Goal: Task Accomplishment & Management: Use online tool/utility

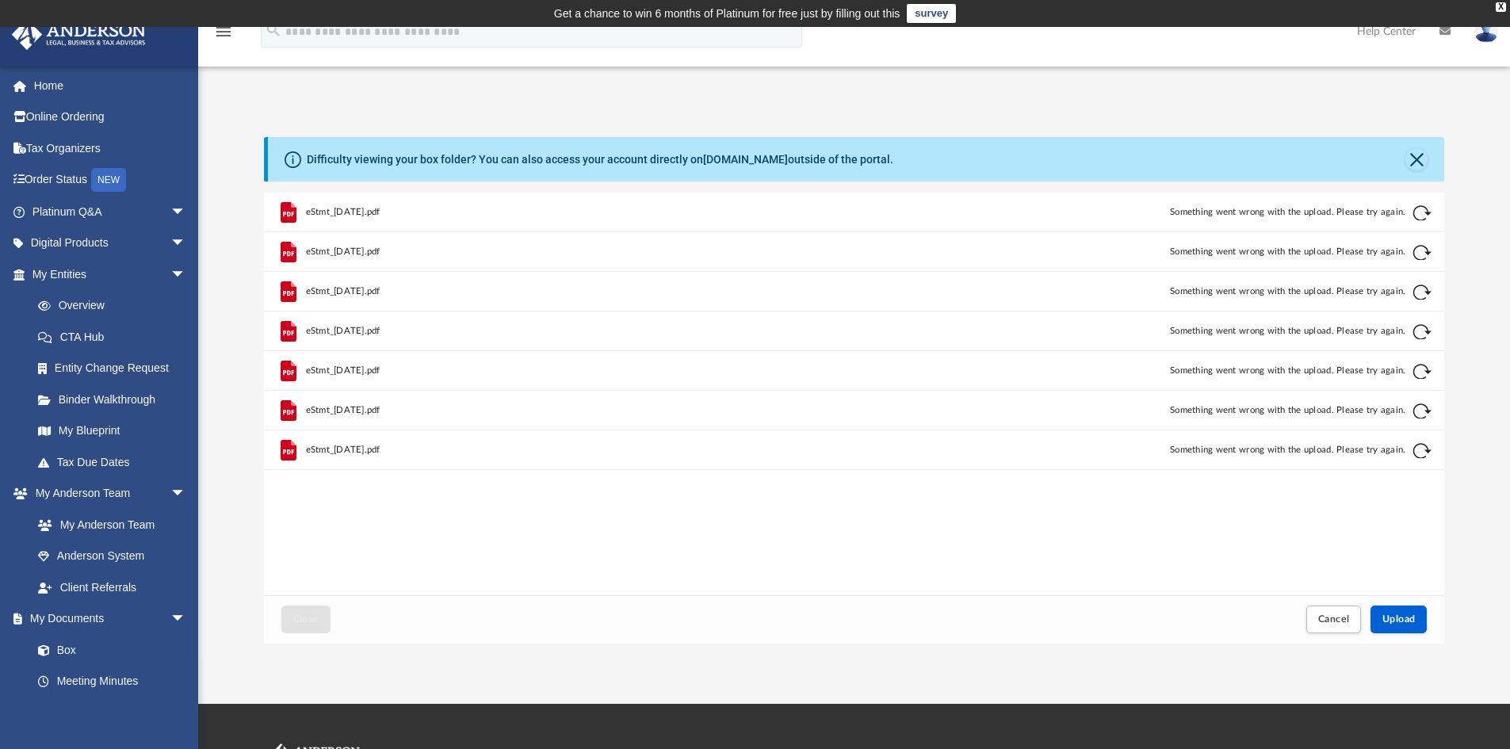
scroll to position [390, 1168]
click at [1402, 620] on span "Upload" at bounding box center [1398, 619] width 33 height 10
click at [1415, 215] on button "Retry" at bounding box center [1421, 213] width 19 height 19
click at [1350, 620] on button "Cancel" at bounding box center [1333, 619] width 55 height 28
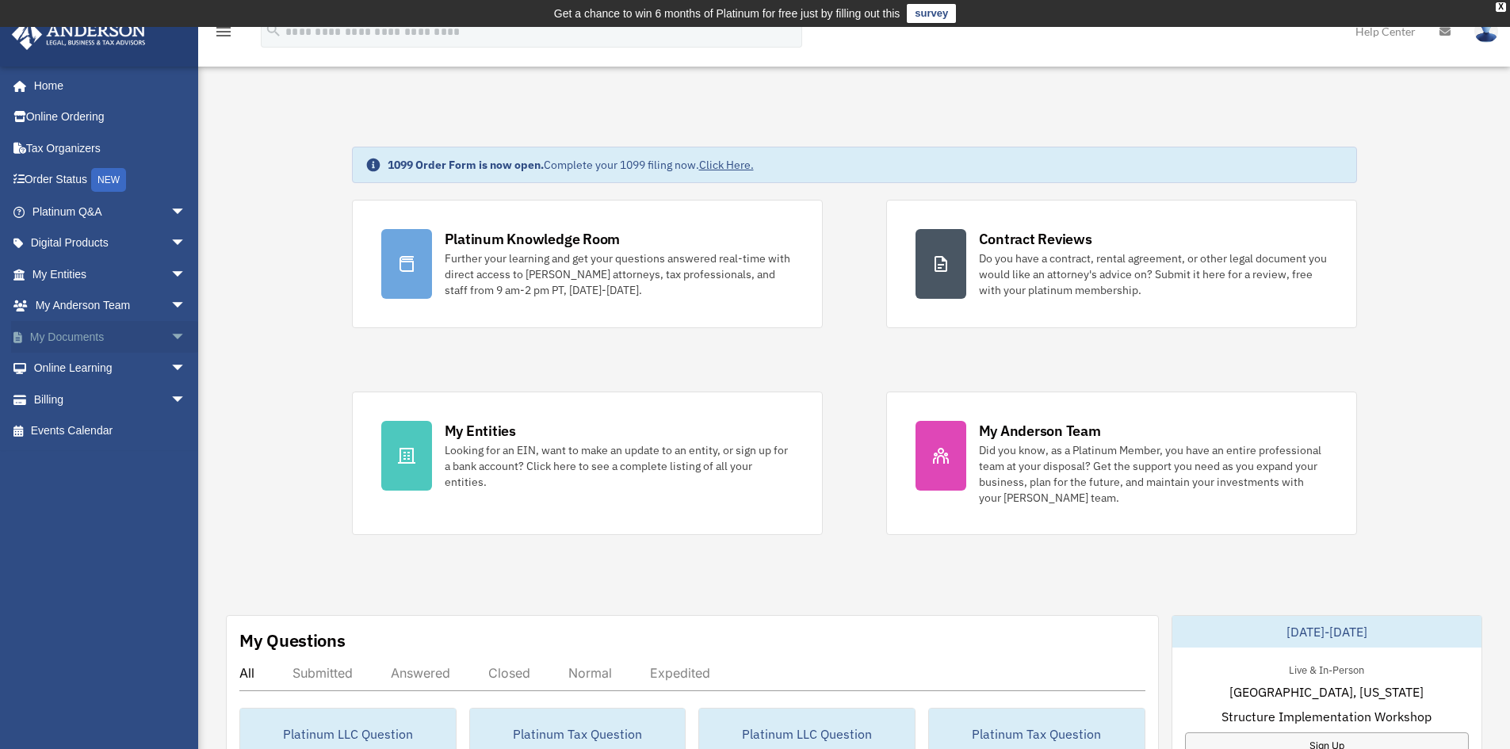
click at [170, 335] on span "arrow_drop_down" at bounding box center [186, 337] width 32 height 32
click at [57, 367] on link "Box" at bounding box center [116, 369] width 188 height 32
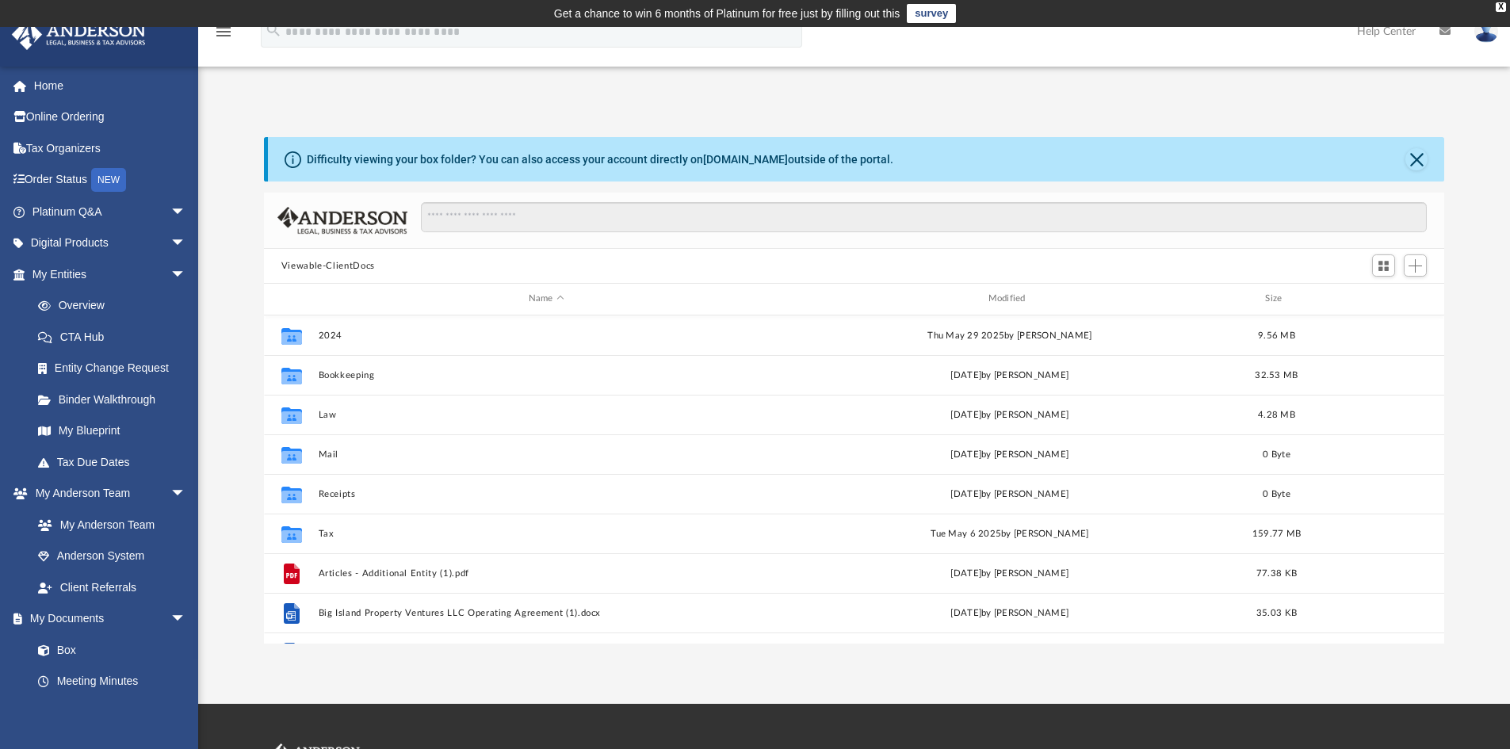
scroll to position [349, 1168]
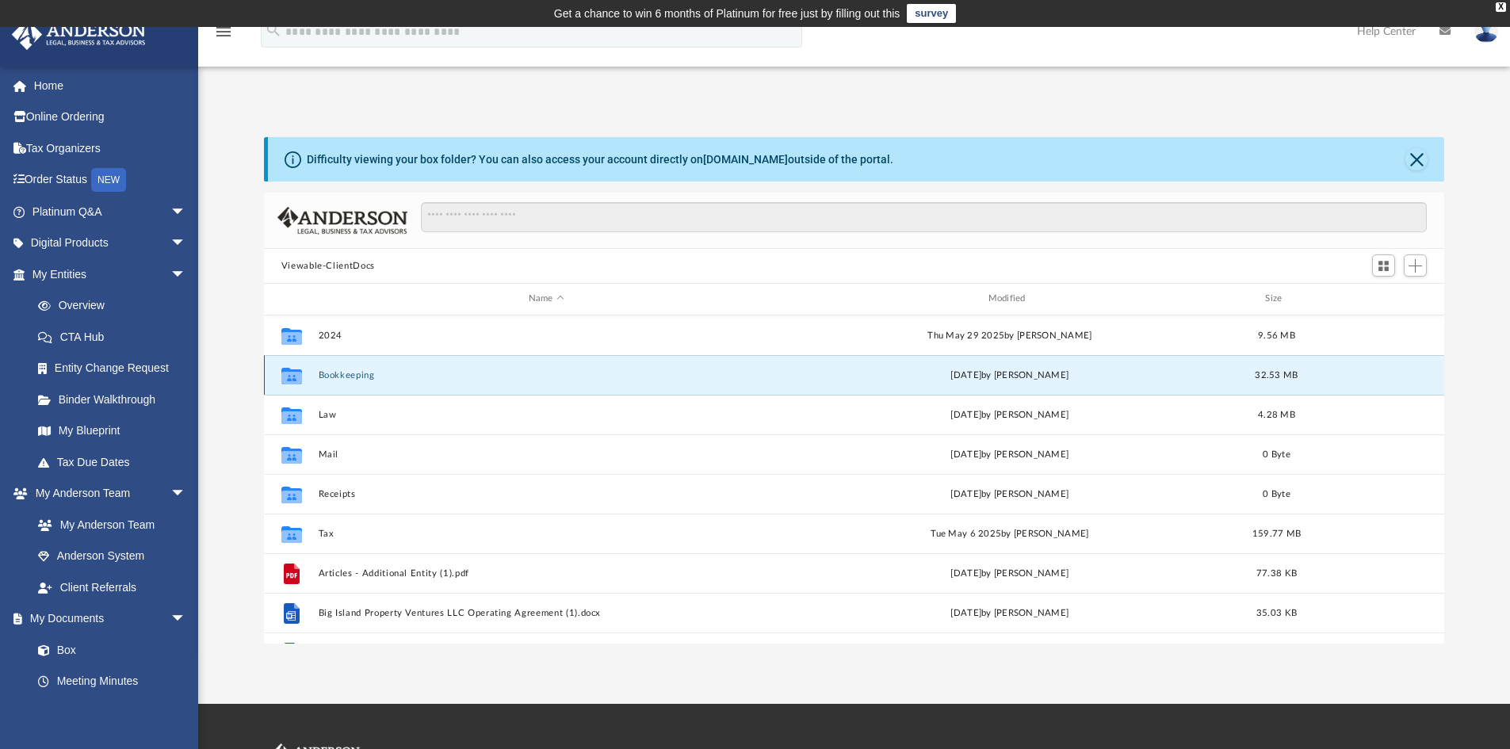
click at [349, 380] on button "Bookkeeping" at bounding box center [546, 375] width 456 height 10
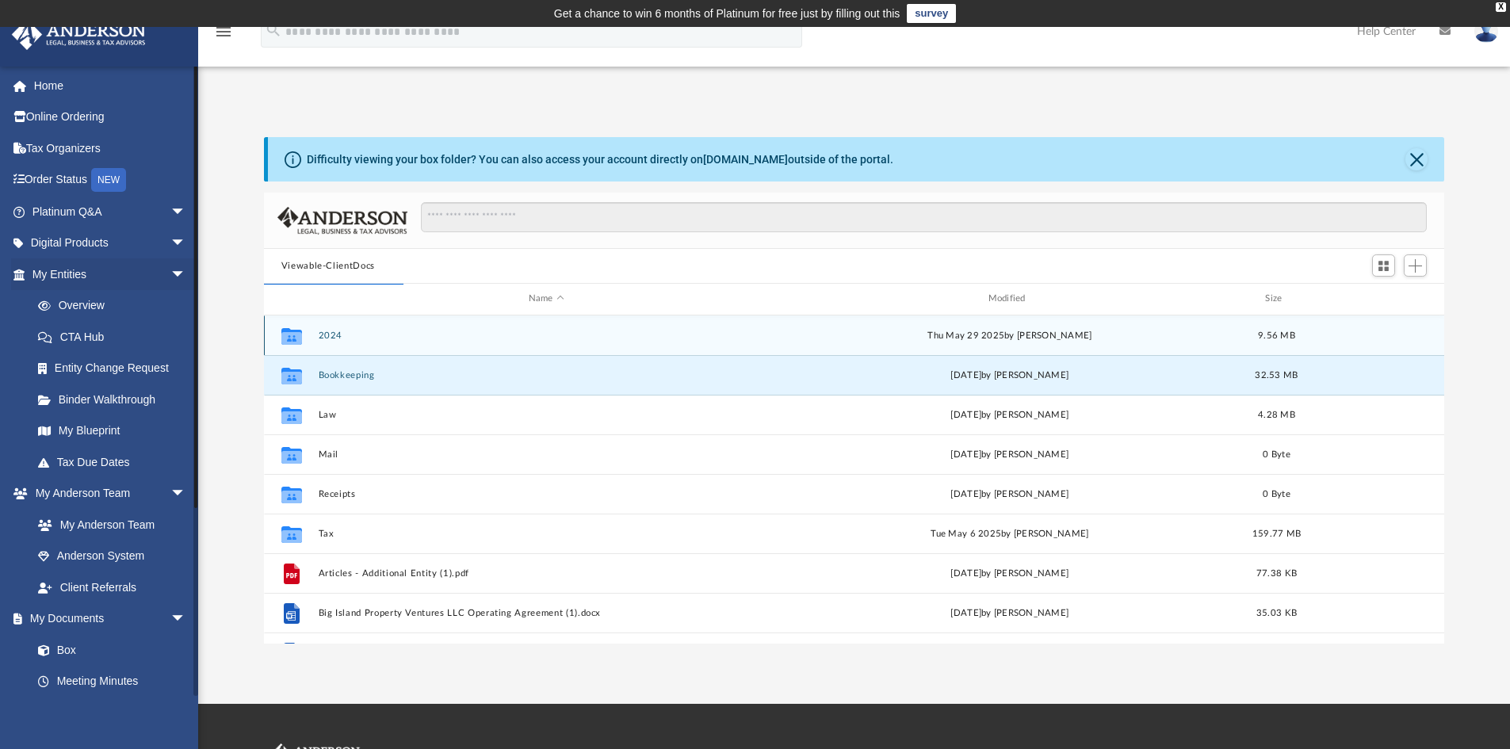
scroll to position [300, 1168]
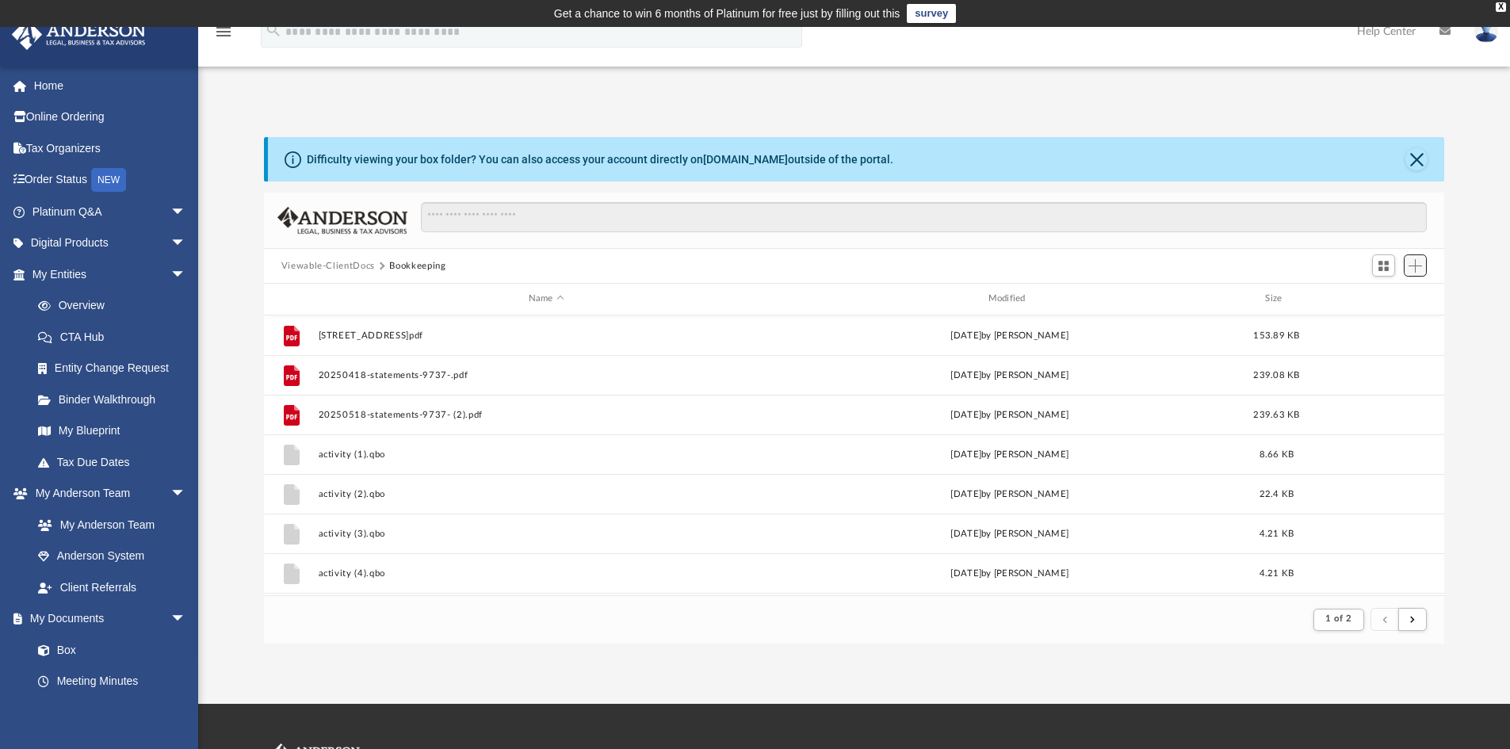
click at [1415, 268] on span "Add" at bounding box center [1414, 265] width 13 height 13
click at [1395, 295] on li "Upload" at bounding box center [1392, 297] width 51 height 17
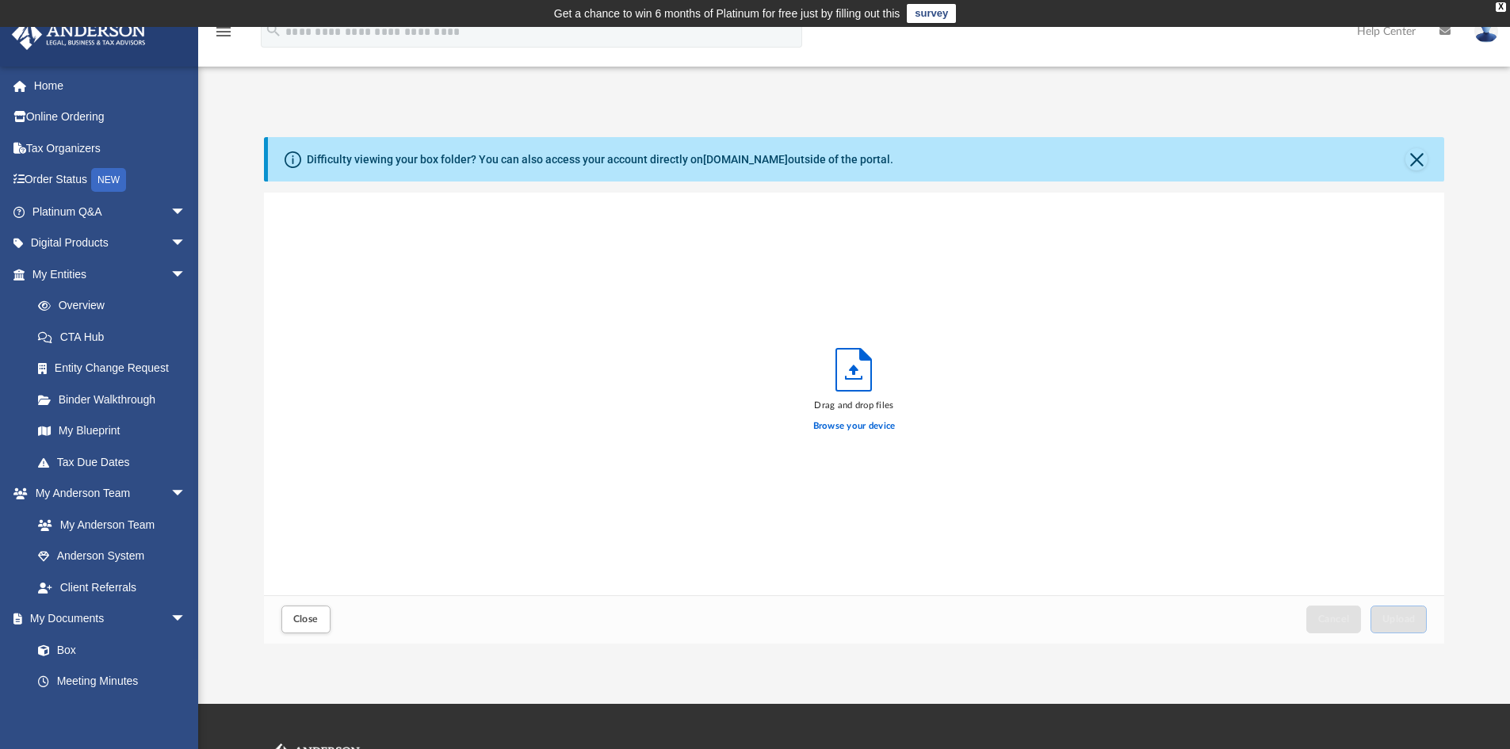
scroll to position [390, 1168]
click at [1411, 623] on span "Upload" at bounding box center [1398, 619] width 33 height 10
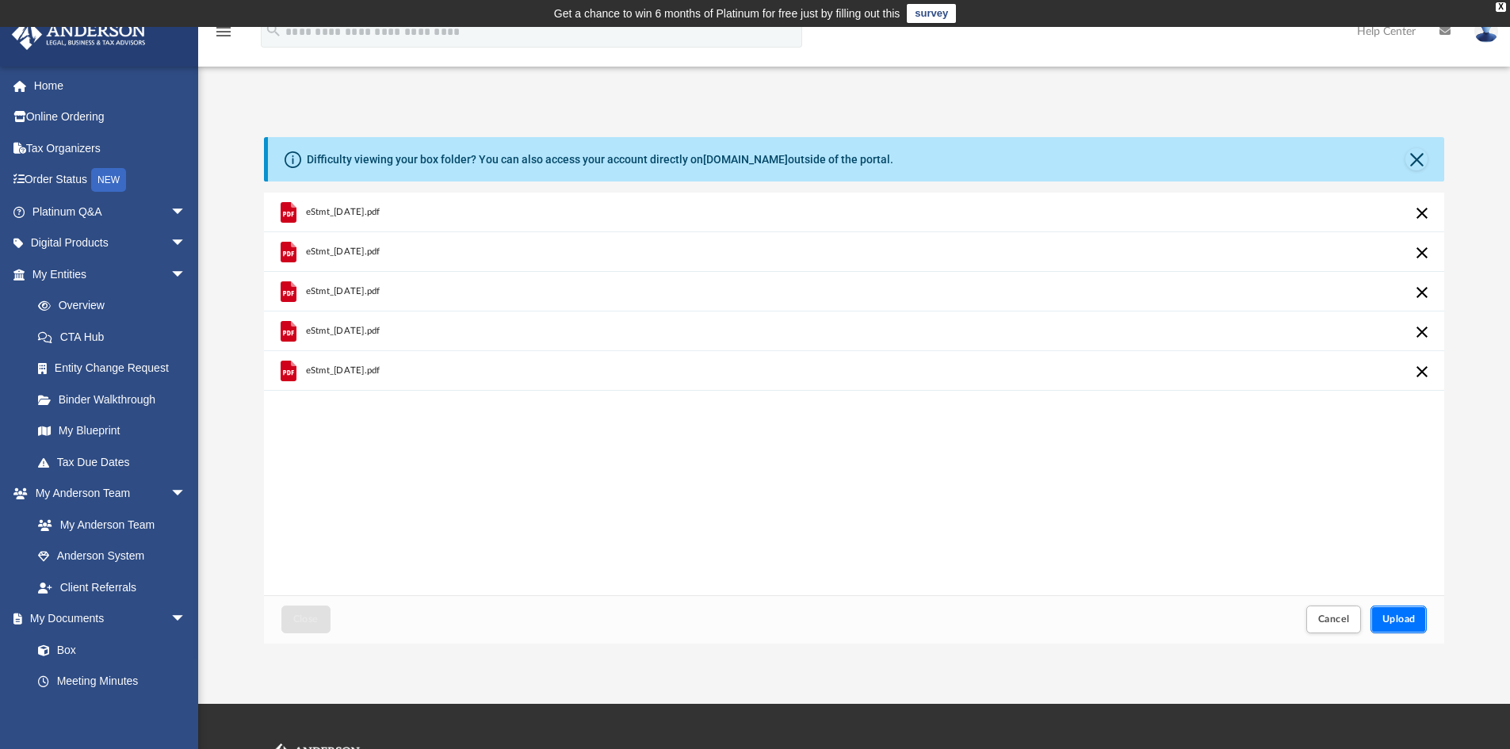
click at [1392, 618] on span "Upload" at bounding box center [1398, 619] width 33 height 10
click at [1396, 617] on span "Upload" at bounding box center [1398, 619] width 33 height 10
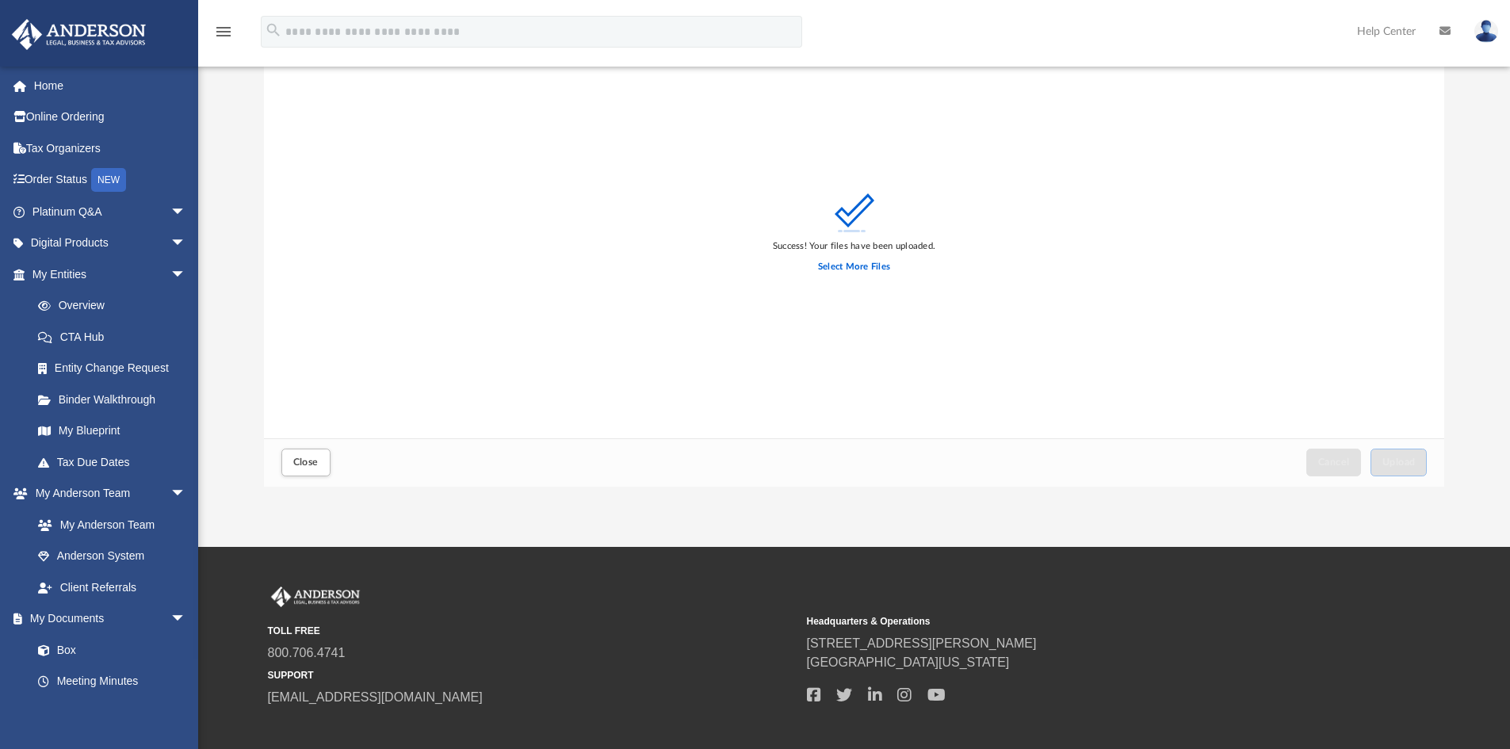
scroll to position [0, 0]
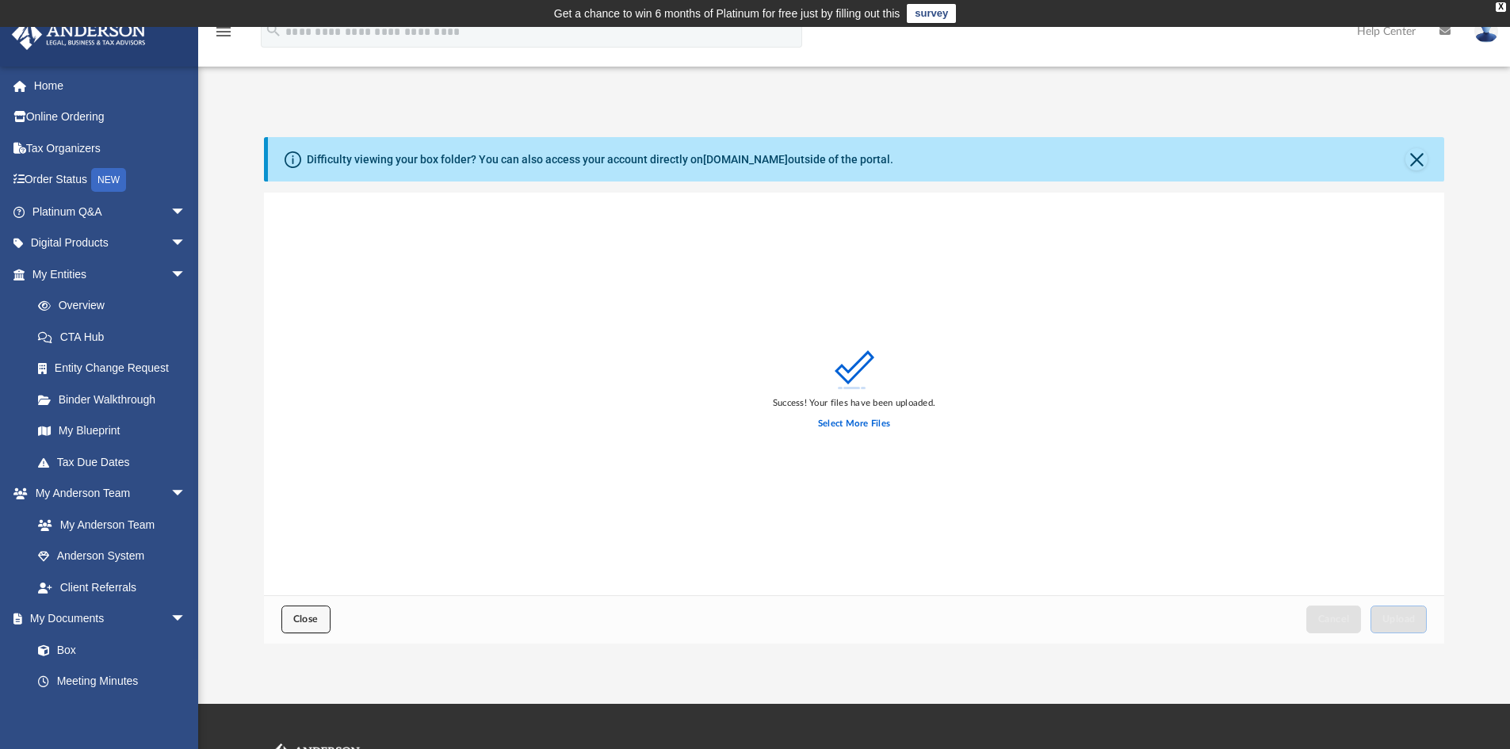
click at [296, 614] on span "Close" at bounding box center [305, 619] width 25 height 10
